Goal: Task Accomplishment & Management: Complete application form

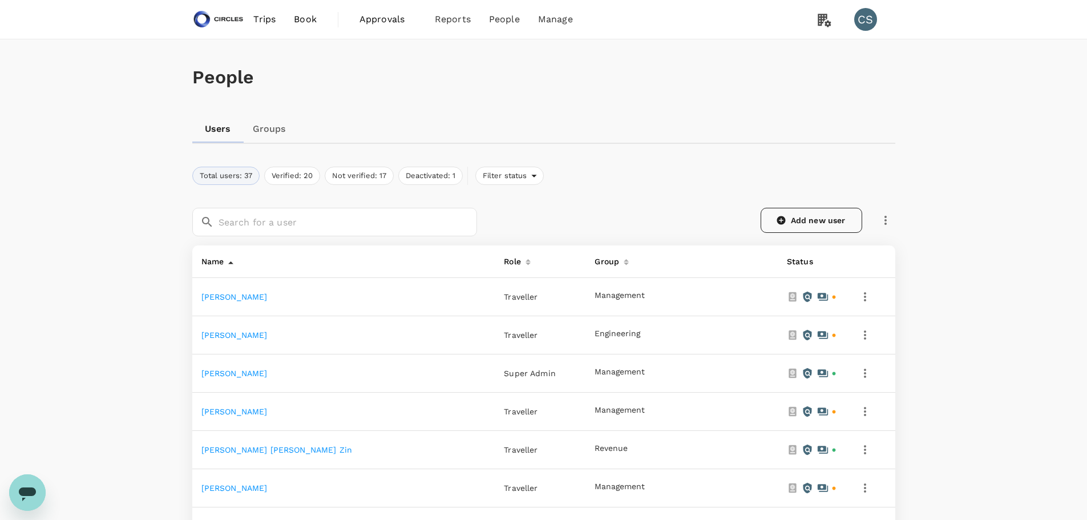
click at [815, 217] on link "Add new user" at bounding box center [811, 220] width 102 height 25
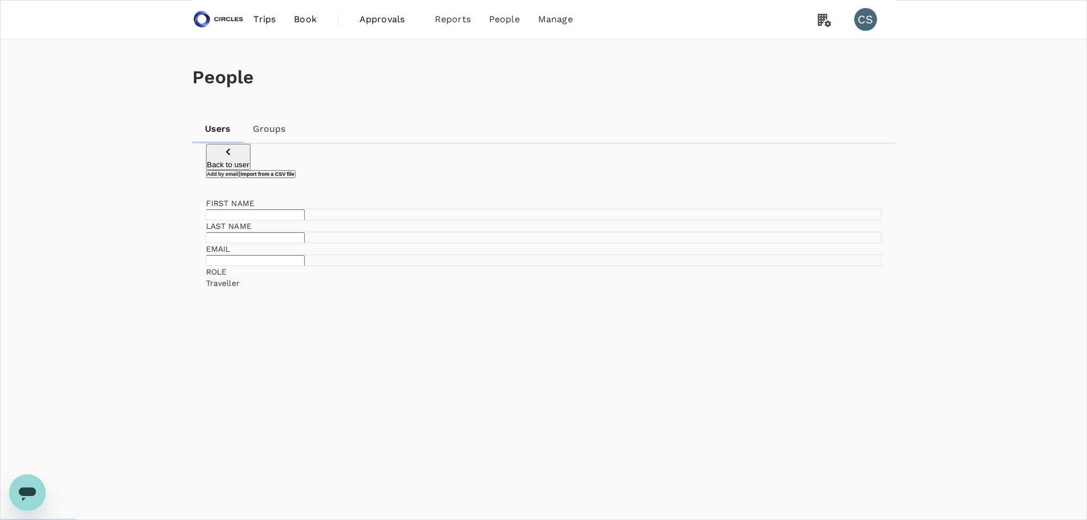
click at [305, 220] on input "text" at bounding box center [255, 214] width 99 height 11
paste input "[PERSON_NAME]"
type input "[PERSON_NAME]"
click at [305, 243] on input "text" at bounding box center [255, 237] width 99 height 11
paste input "Srivastava"
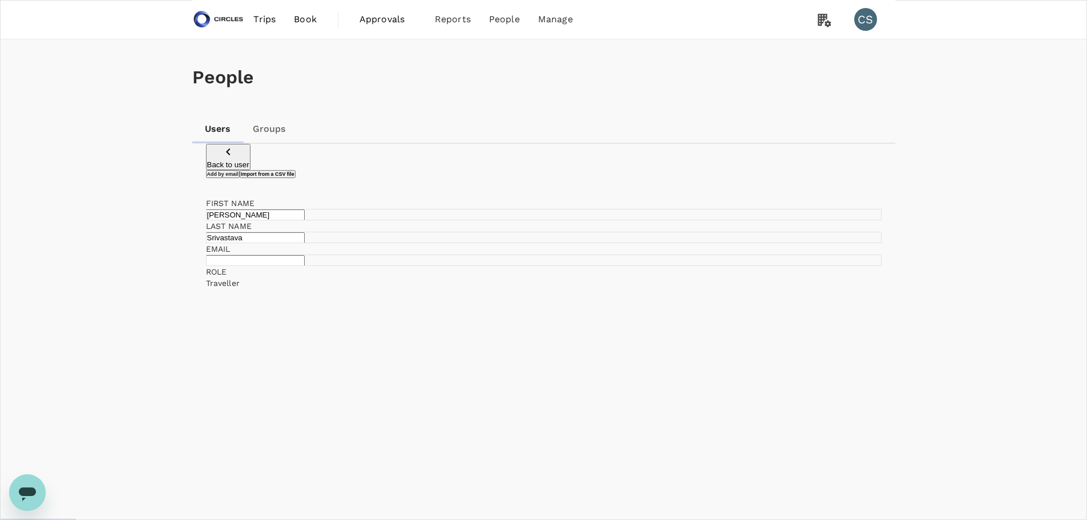
type input "Srivastava"
click at [305, 266] on input "text" at bounding box center [255, 260] width 99 height 11
paste input "[PERSON_NAME][EMAIL_ADDRESS][DOMAIN_NAME]"
type input "[PERSON_NAME][EMAIL_ADDRESS][DOMAIN_NAME]"
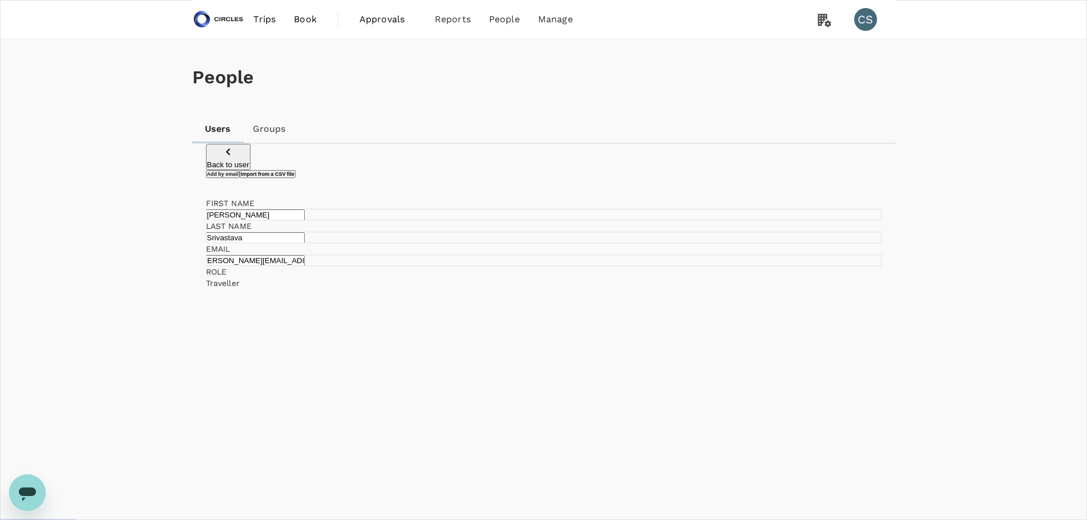
click at [636, 372] on li "Revenue" at bounding box center [666, 377] width 166 height 11
type input "Revenue"
